Goal: Task Accomplishment & Management: Manage account settings

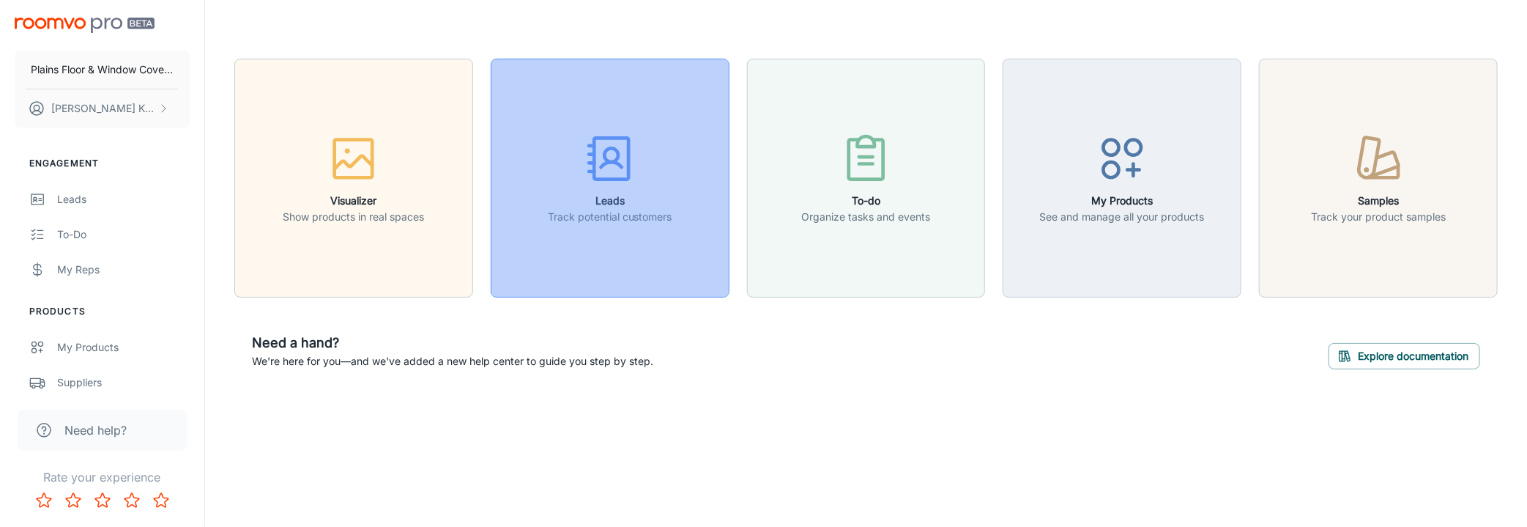
click at [624, 169] on icon "button" at bounding box center [609, 158] width 55 height 55
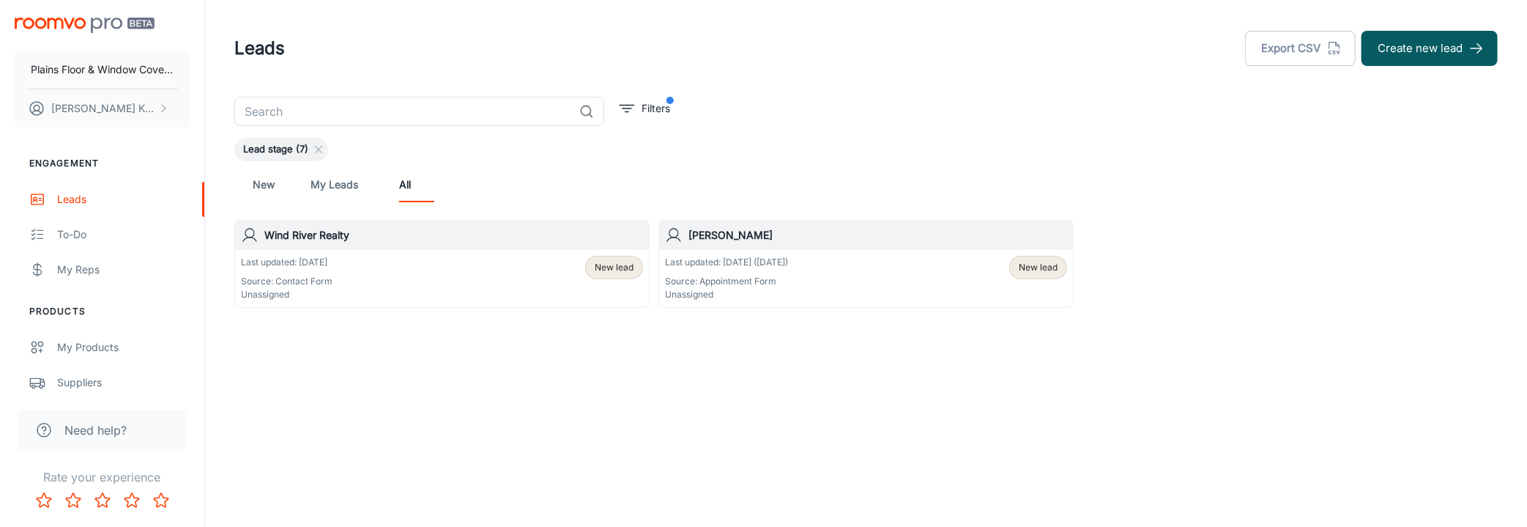
click at [331, 288] on p "Source: Contact Form" at bounding box center [287, 281] width 92 height 13
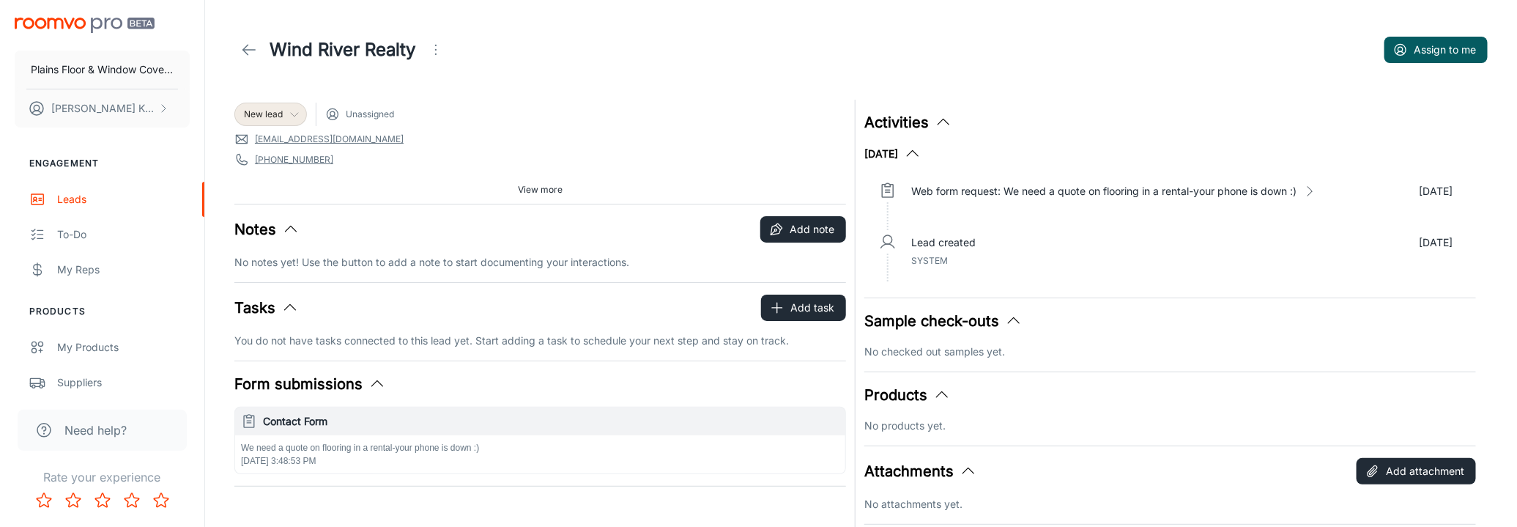
click at [300, 114] on icon at bounding box center [295, 114] width 12 height 12
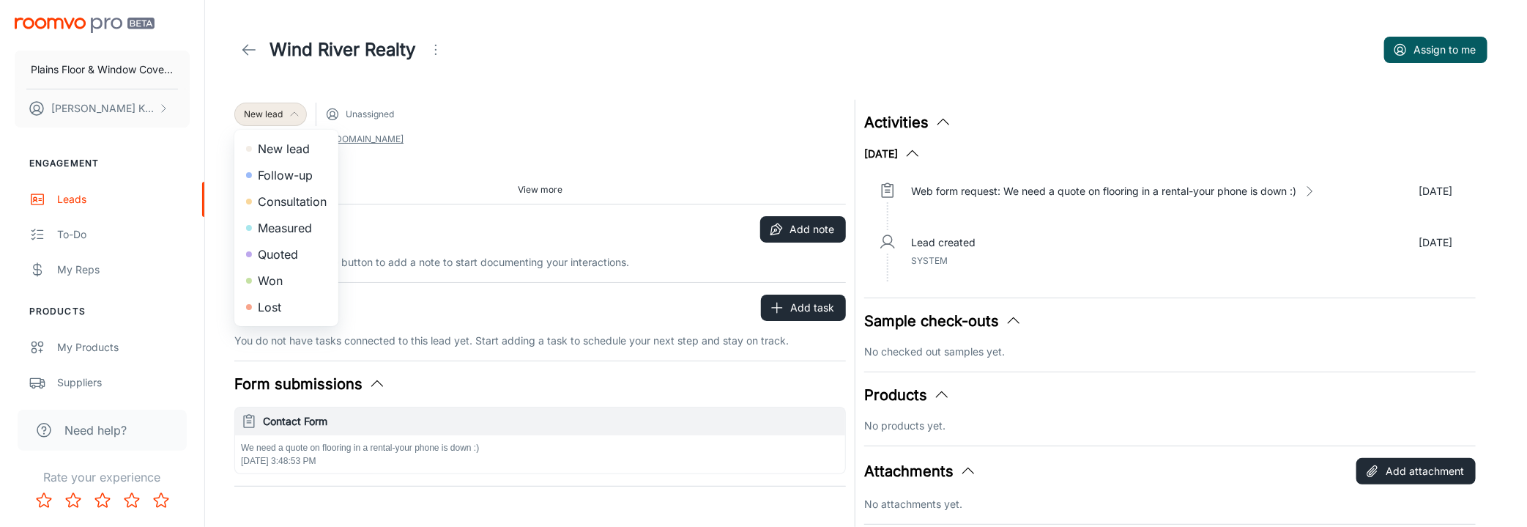
click at [300, 114] on div at bounding box center [763, 263] width 1527 height 527
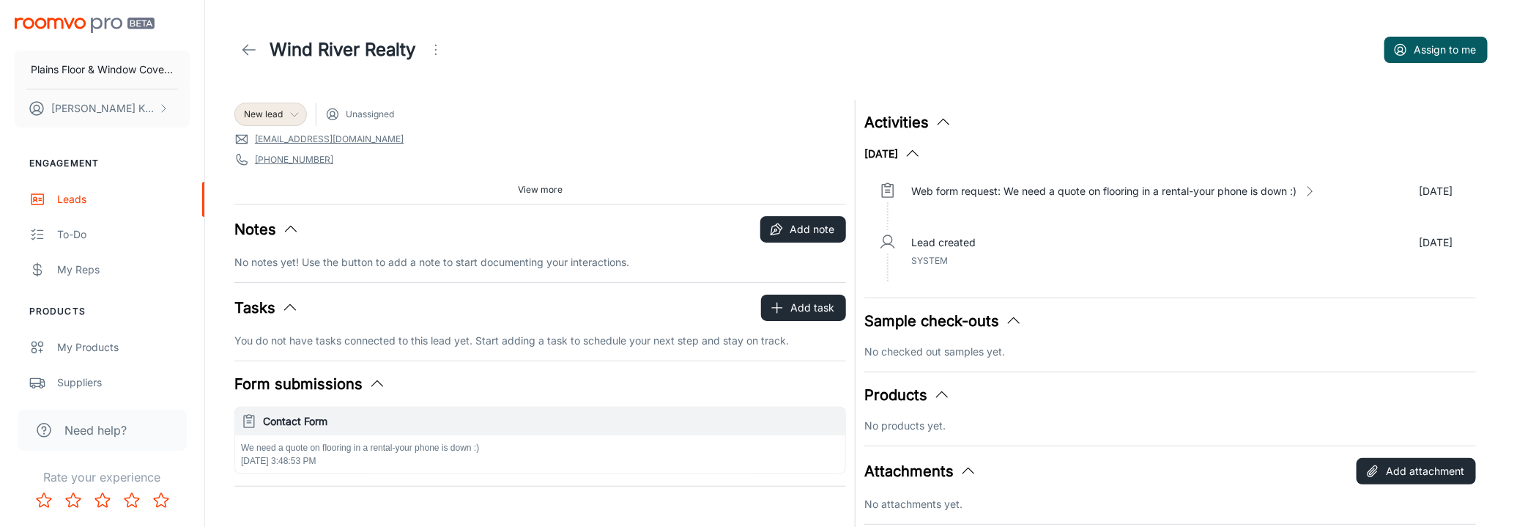
click at [358, 121] on span "Unassigned" at bounding box center [370, 114] width 48 height 13
click at [283, 110] on span "New lead" at bounding box center [263, 114] width 39 height 13
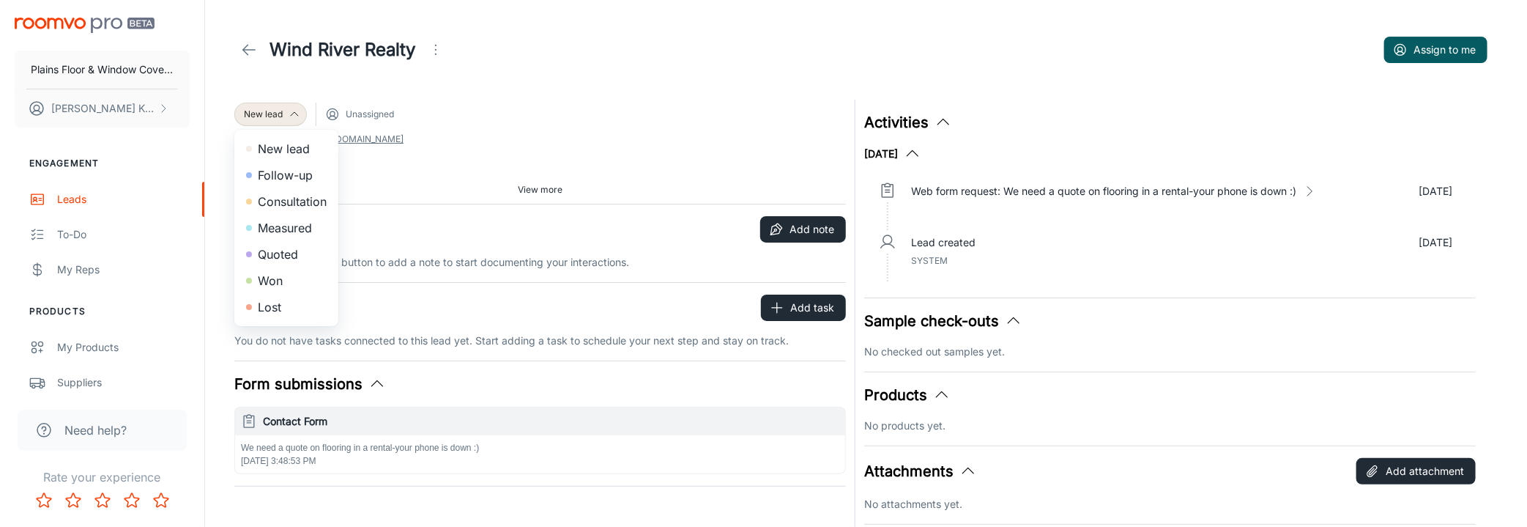
click at [524, 123] on div at bounding box center [763, 263] width 1527 height 527
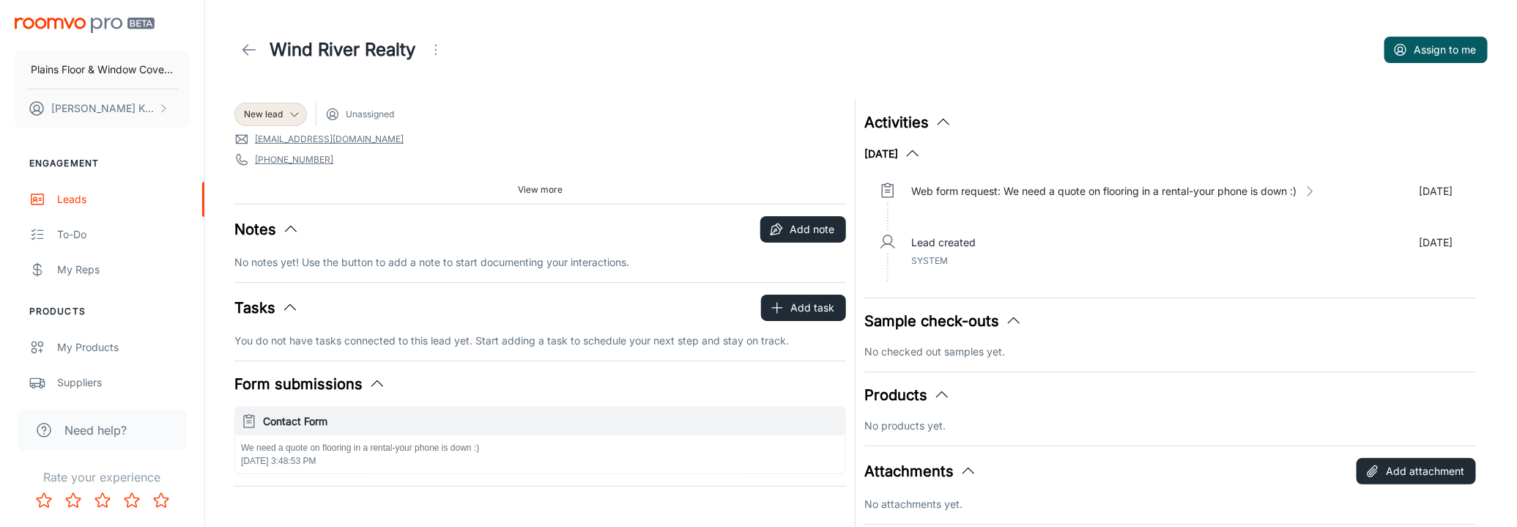
click at [542, 196] on span "View more" at bounding box center [540, 189] width 45 height 13
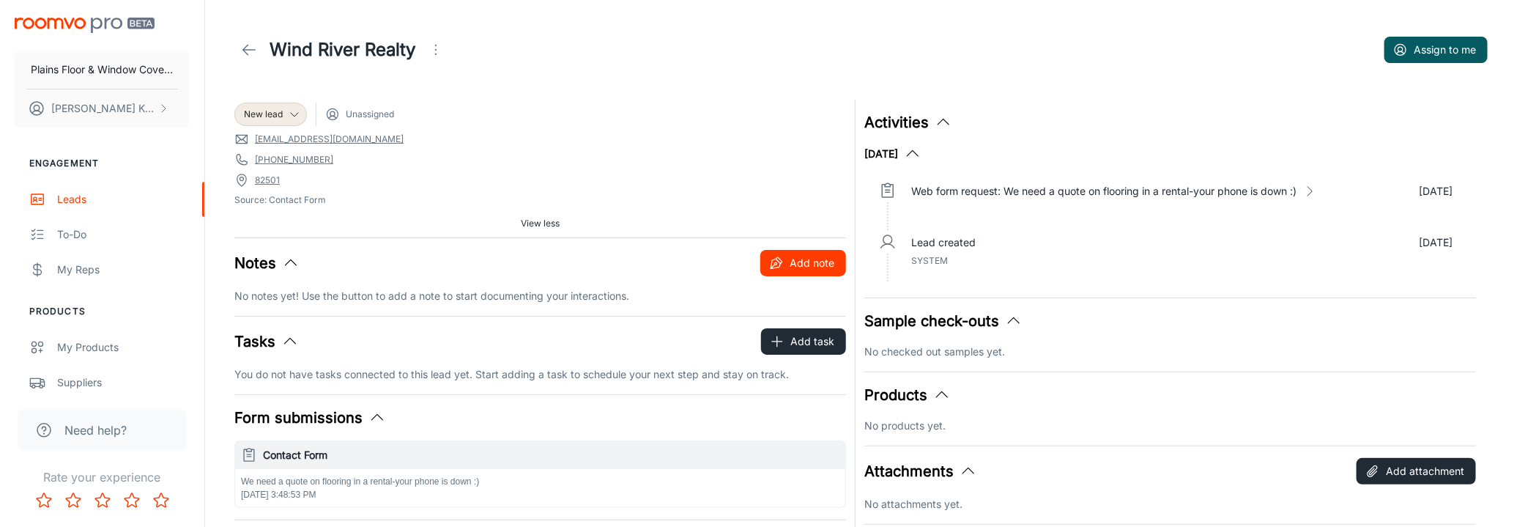
click at [772, 270] on icon "button" at bounding box center [776, 263] width 15 height 15
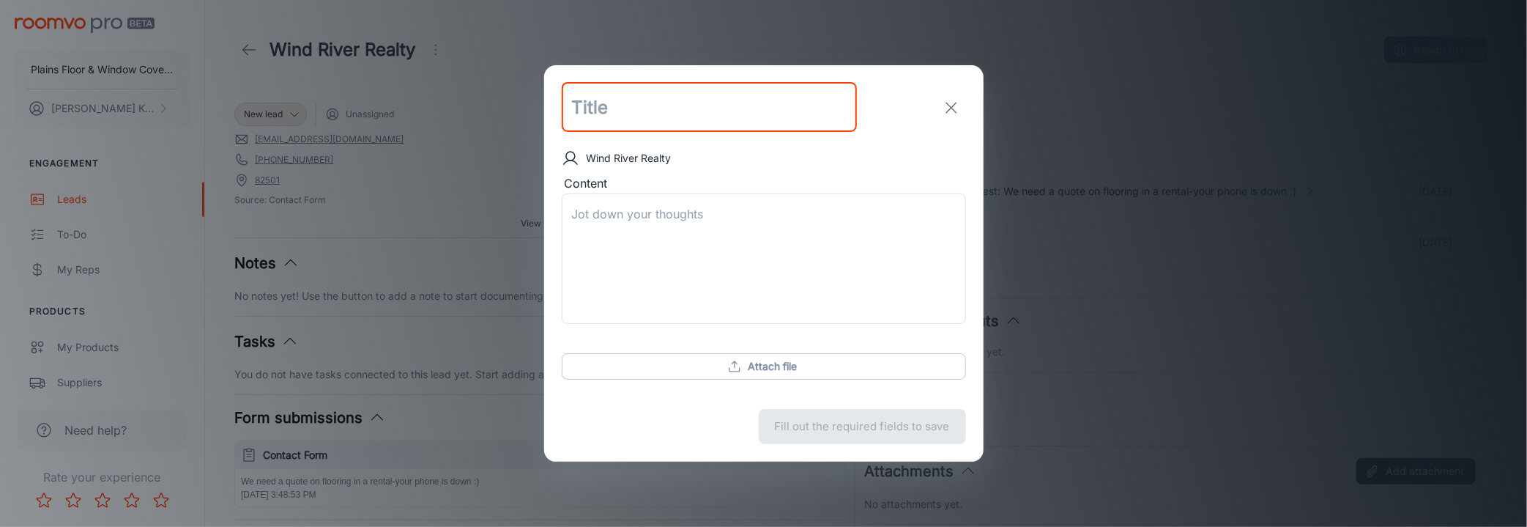
click at [626, 113] on input "text" at bounding box center [709, 108] width 295 height 50
type input "?"
type input "Contact"
click at [601, 218] on textarea "Content" at bounding box center [764, 259] width 384 height 106
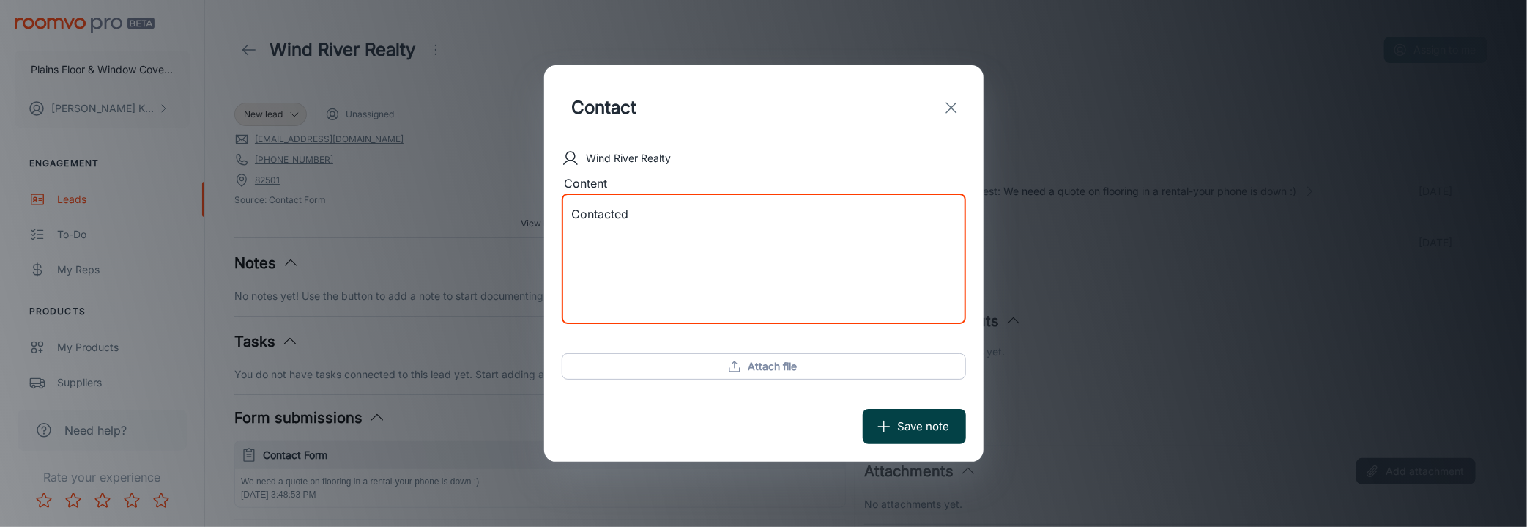
type textarea "Contacted"
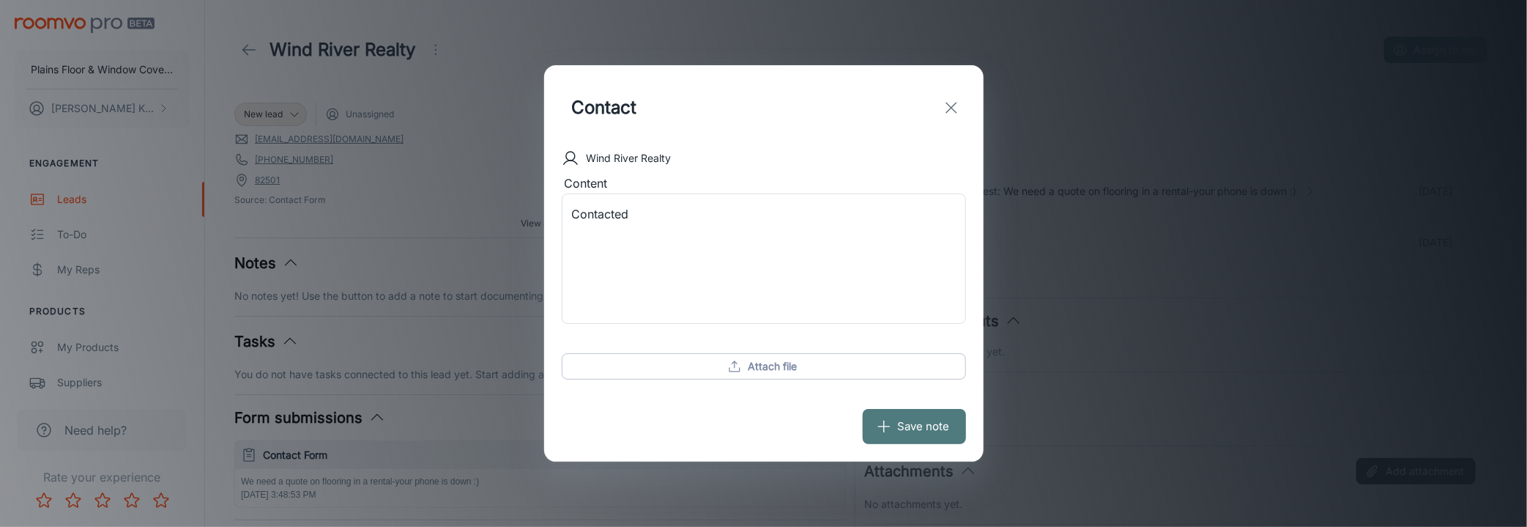
click at [913, 437] on button "Save note" at bounding box center [914, 426] width 103 height 35
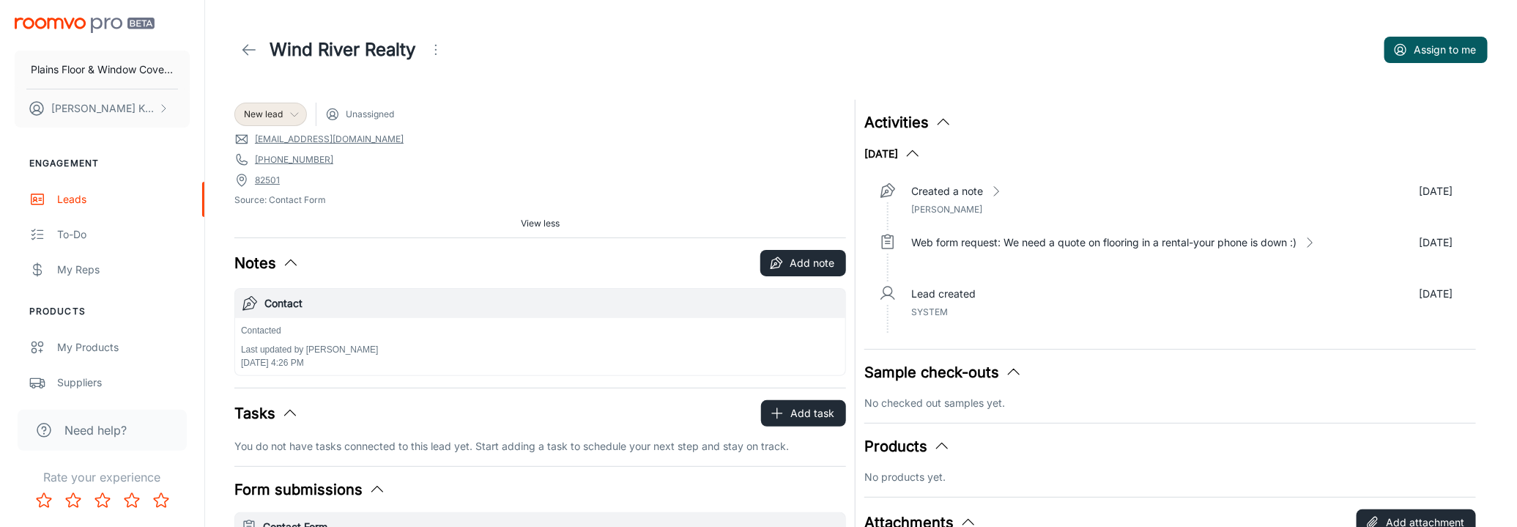
click at [294, 119] on div "New lead" at bounding box center [270, 114] width 53 height 13
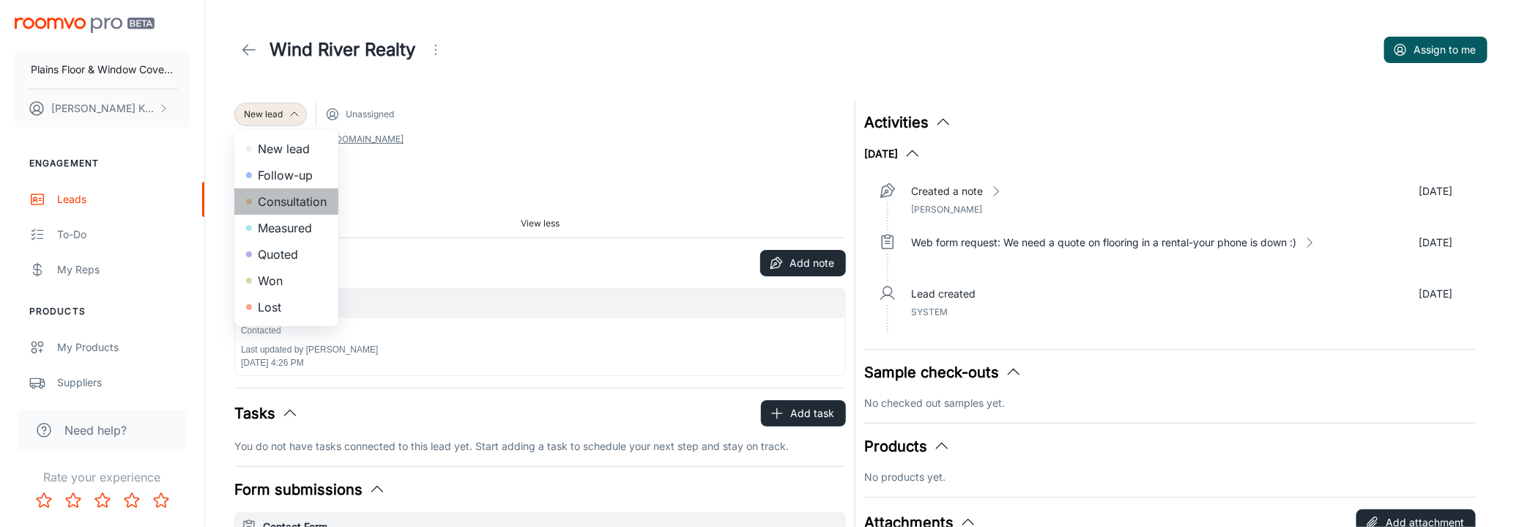
click at [292, 215] on li "Consultation" at bounding box center [286, 201] width 104 height 26
